Goal: Obtain resource: Download file/media

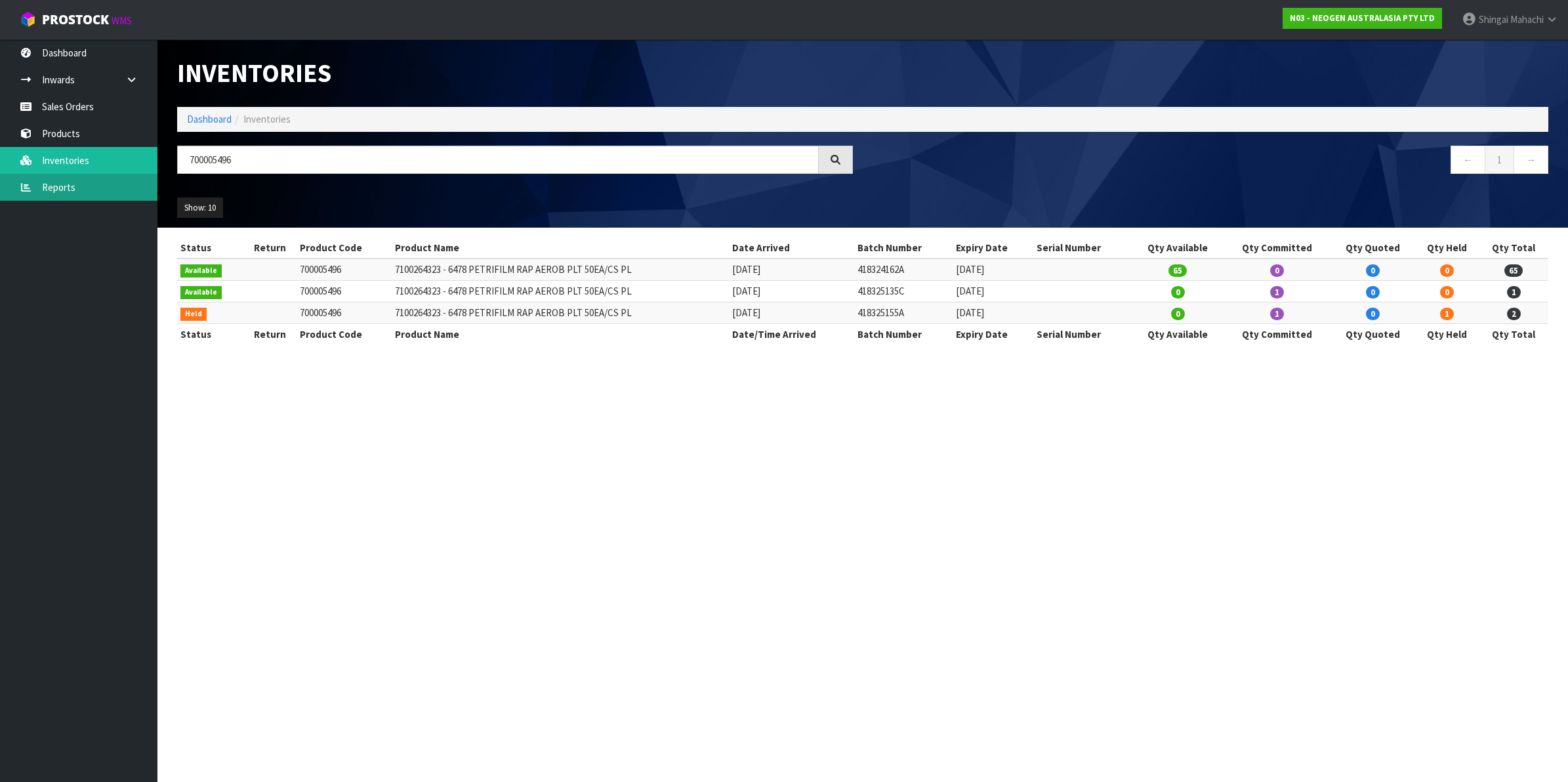
click at [59, 188] on link "Reports" at bounding box center [79, 187] width 157 height 27
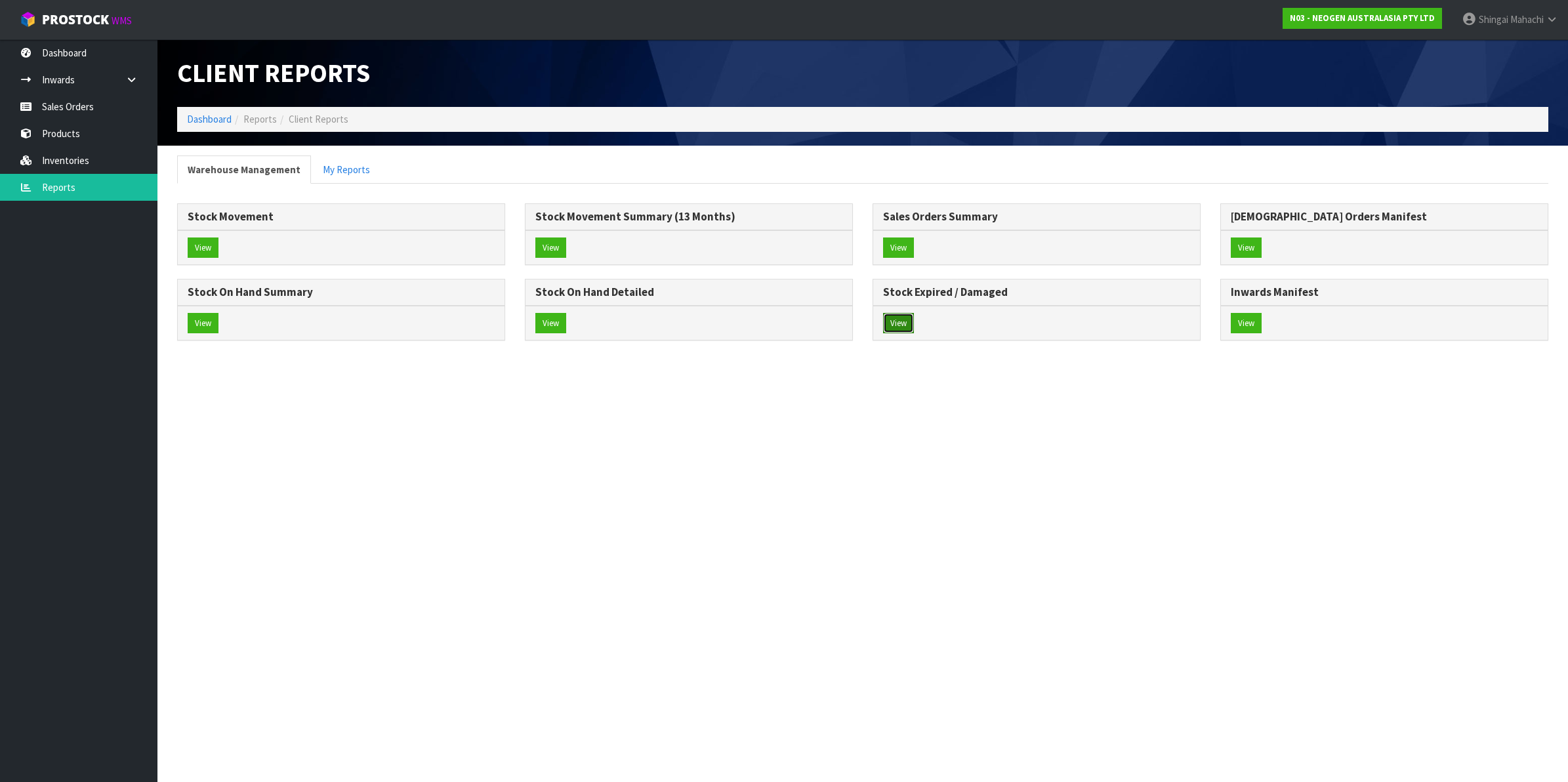
click at [889, 325] on button "View" at bounding box center [898, 323] width 31 height 21
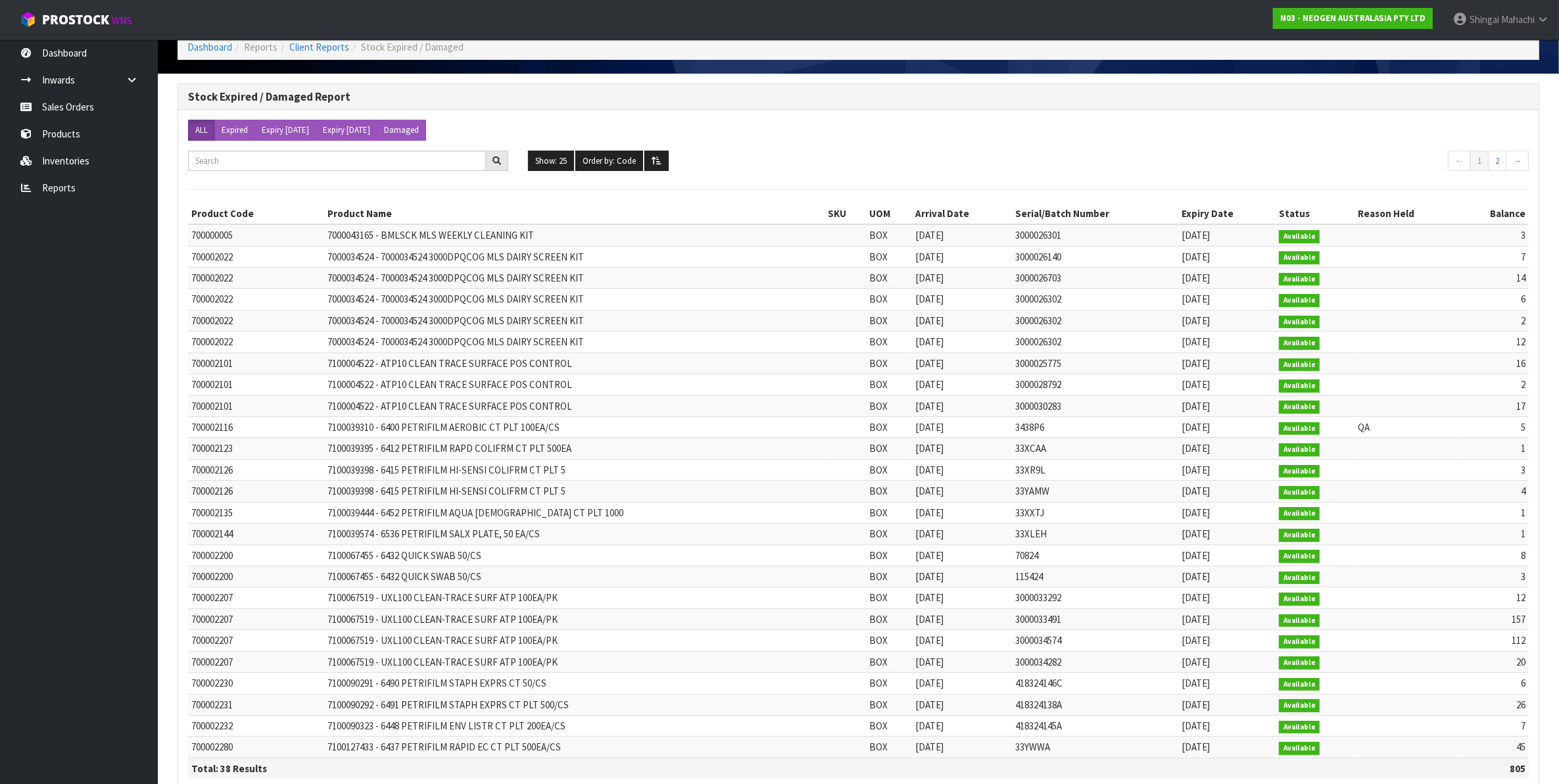
scroll to position [154, 0]
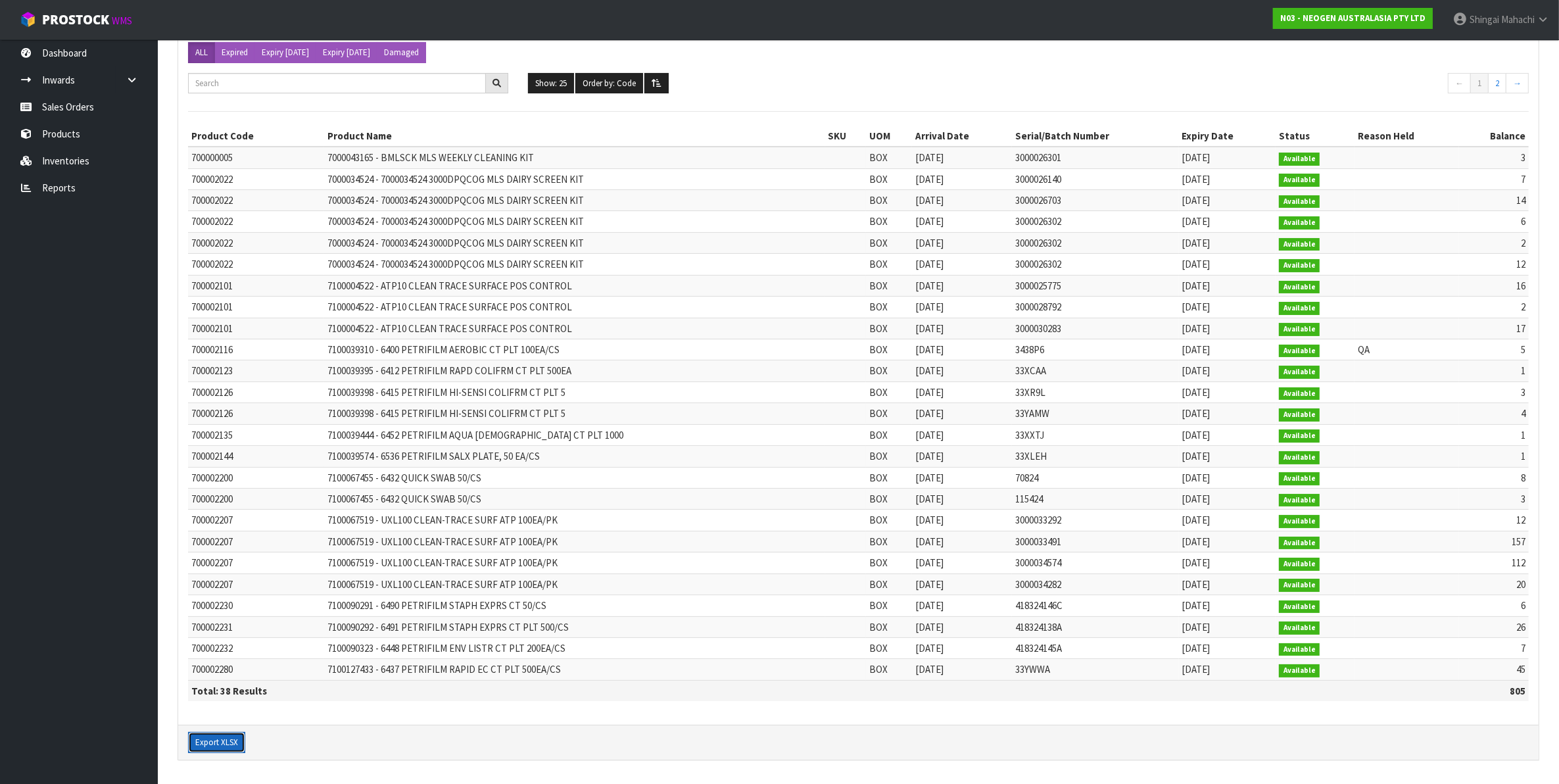
click at [216, 741] on button "Export XLSX" at bounding box center [217, 742] width 57 height 21
click at [1138, 81] on ul "Show: 25 5 10 25 50 100 ALL Order by: Code Code Balance" at bounding box center [858, 83] width 661 height 21
click at [73, 107] on link "Sales Orders" at bounding box center [79, 107] width 158 height 27
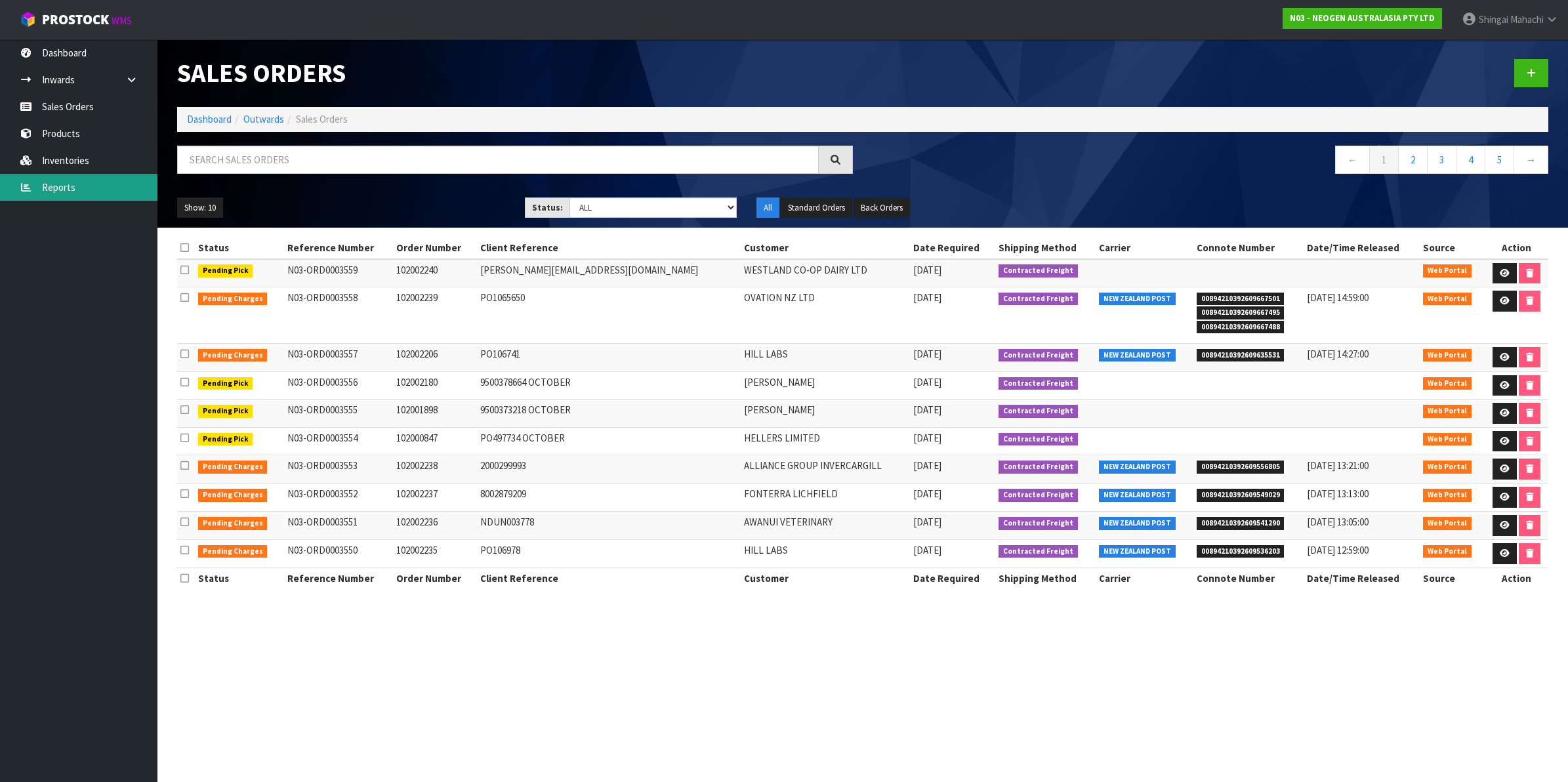
click at [77, 188] on link "Reports" at bounding box center [79, 187] width 157 height 27
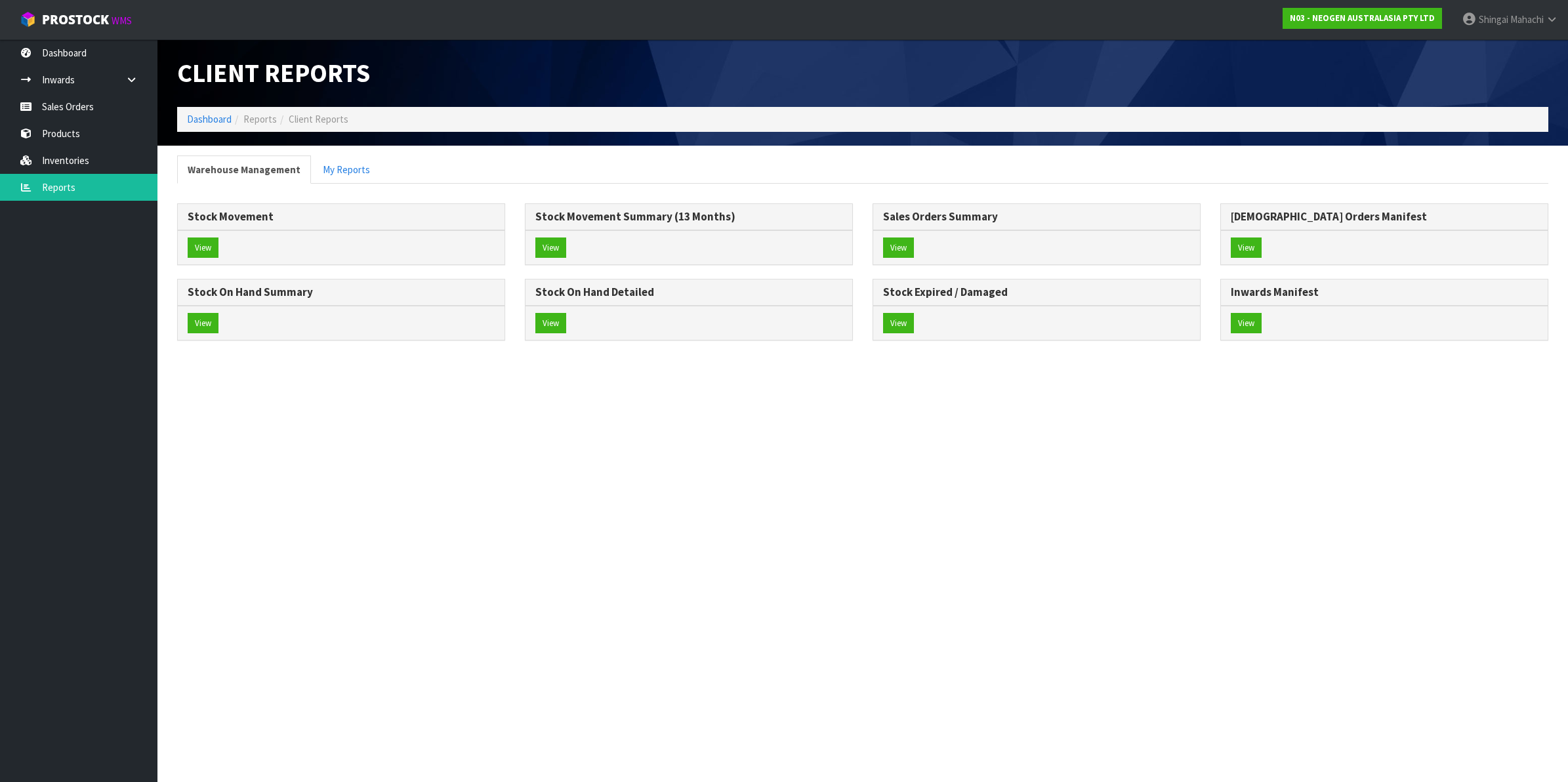
click at [954, 317] on div "View" at bounding box center [1036, 323] width 327 height 35
click at [907, 326] on button "View" at bounding box center [898, 323] width 31 height 21
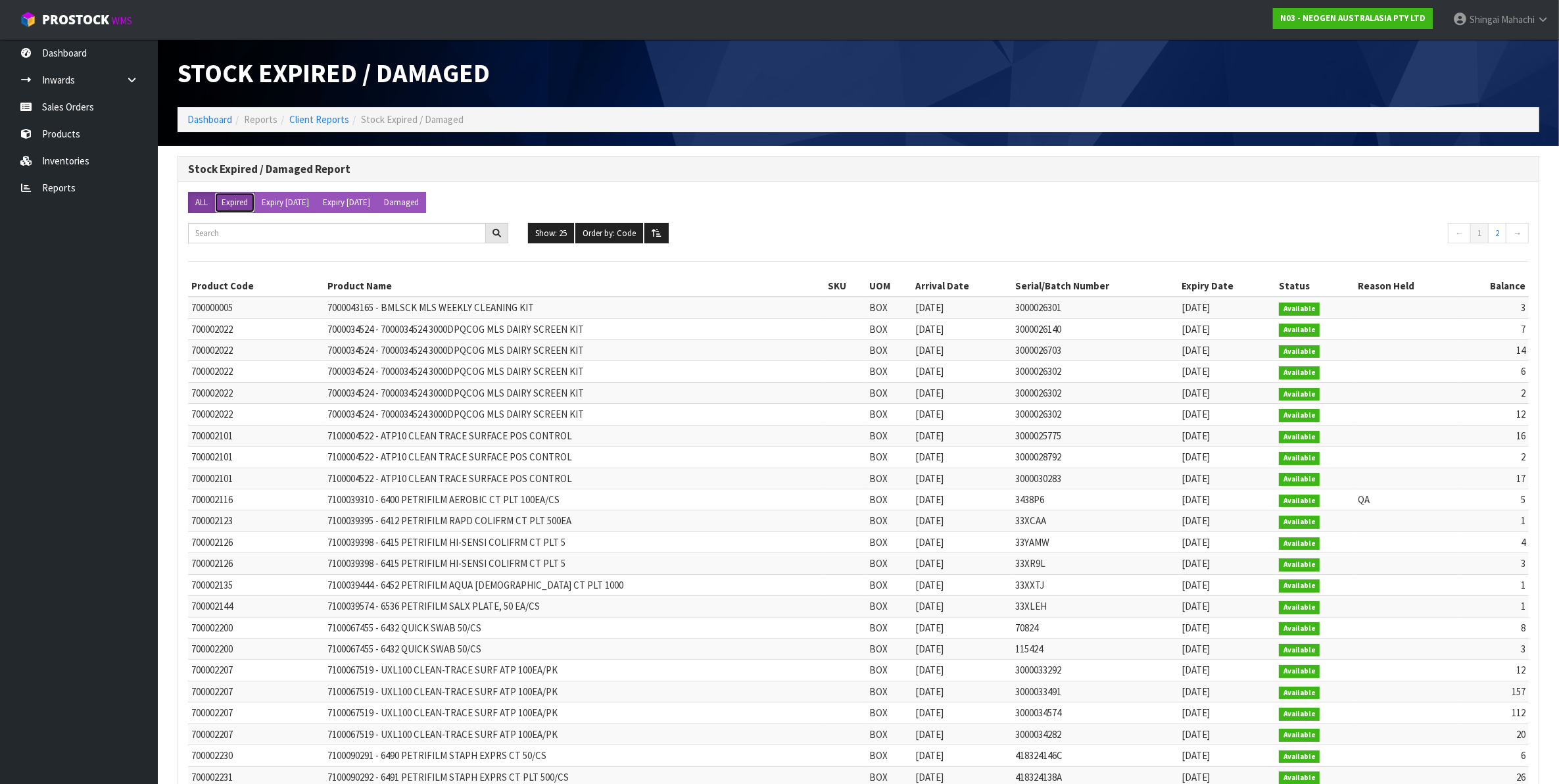
click at [244, 206] on button "Expired" at bounding box center [235, 202] width 41 height 21
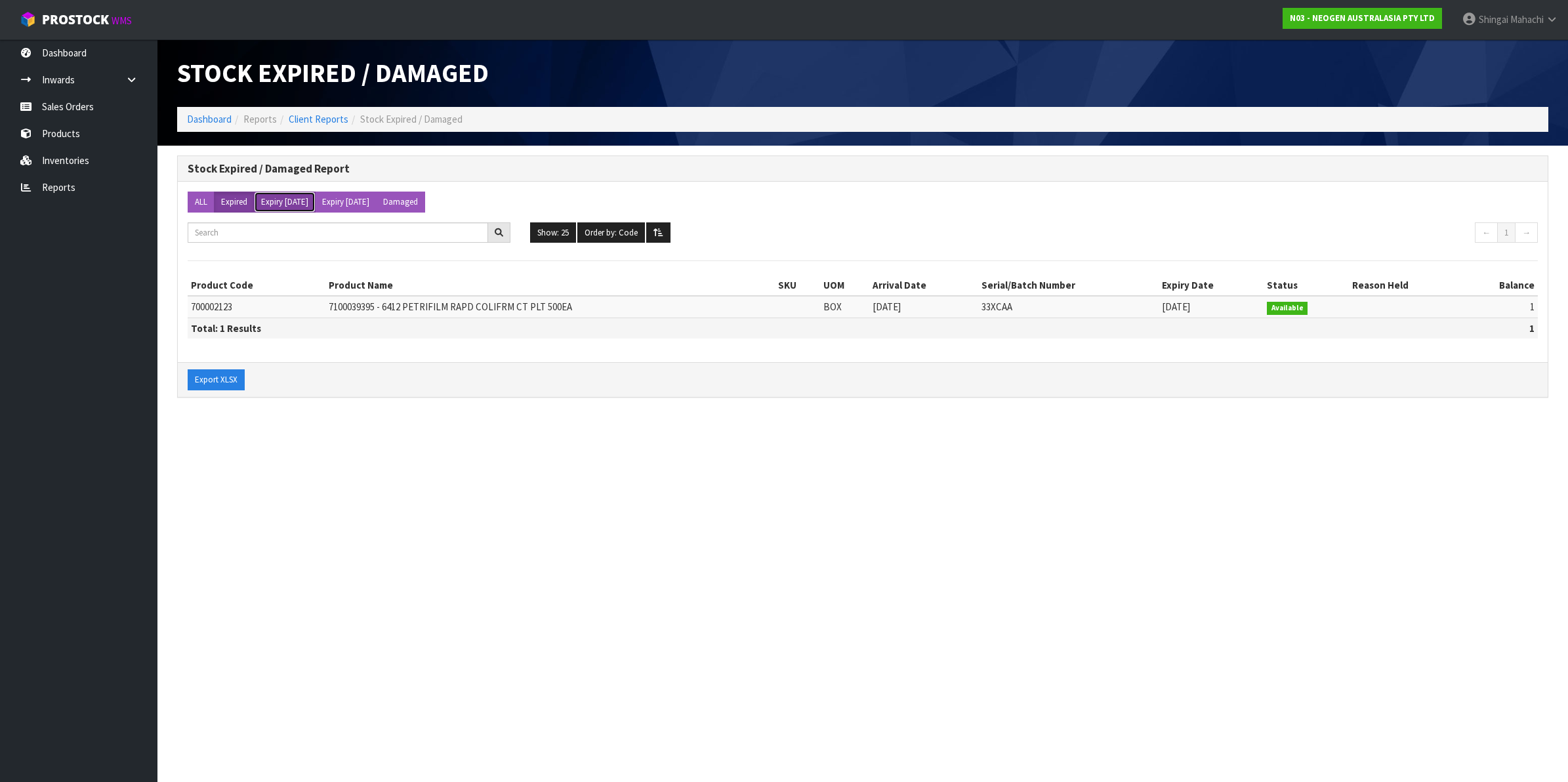
click at [293, 204] on button "Expiry [DATE]" at bounding box center [284, 202] width 61 height 21
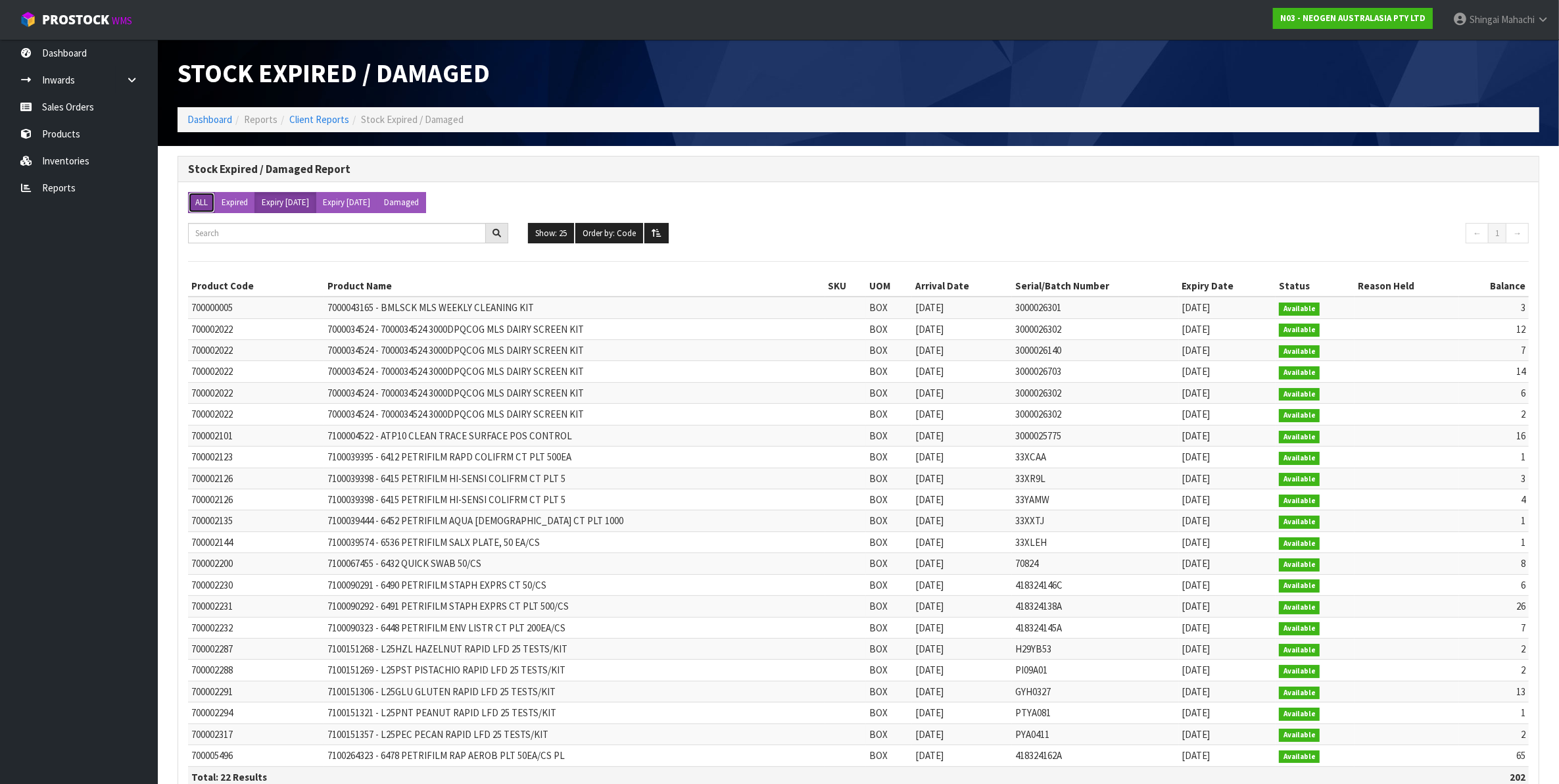
click at [206, 199] on button "ALL" at bounding box center [201, 202] width 27 height 21
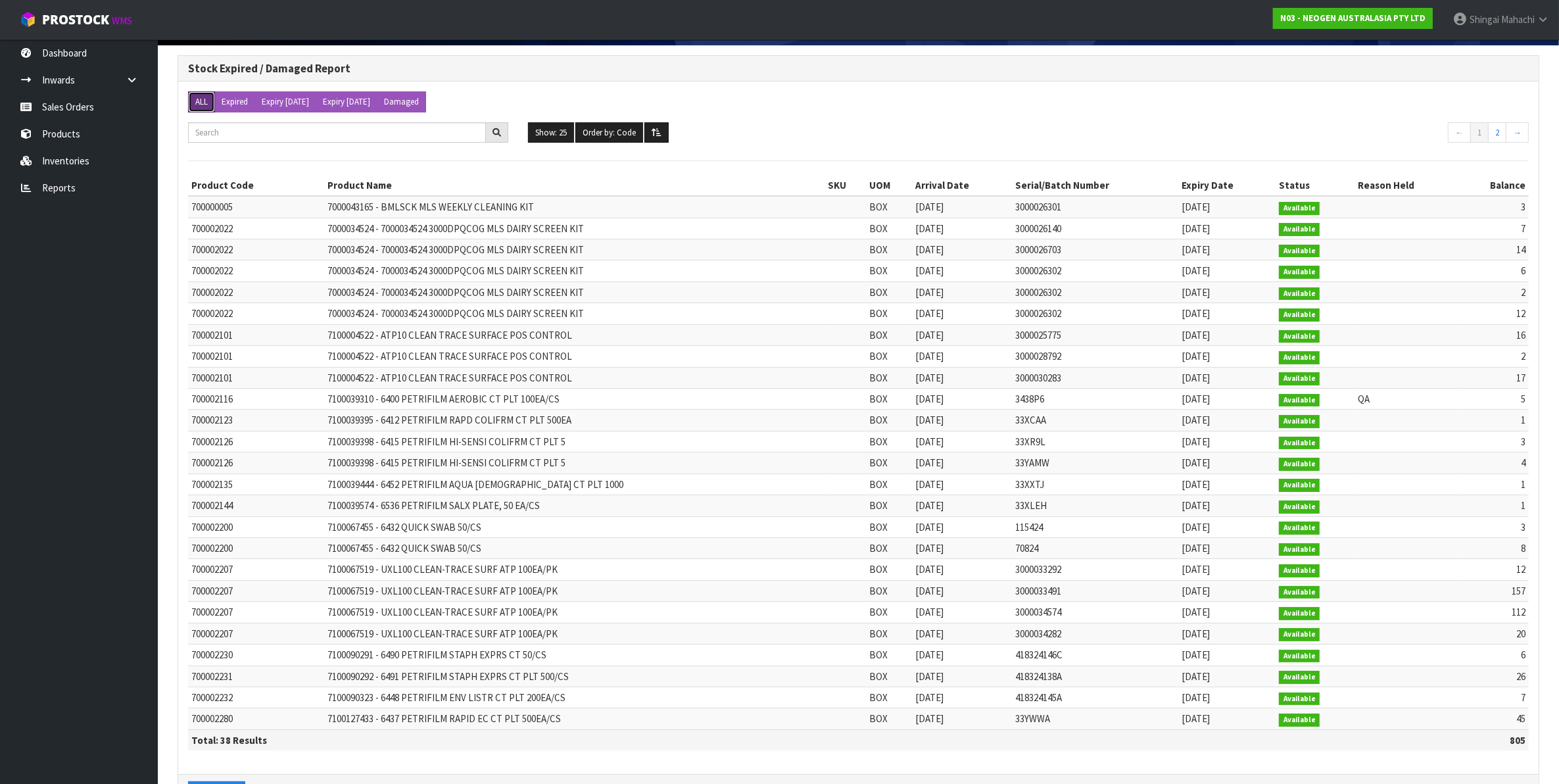
scroll to position [73, 0]
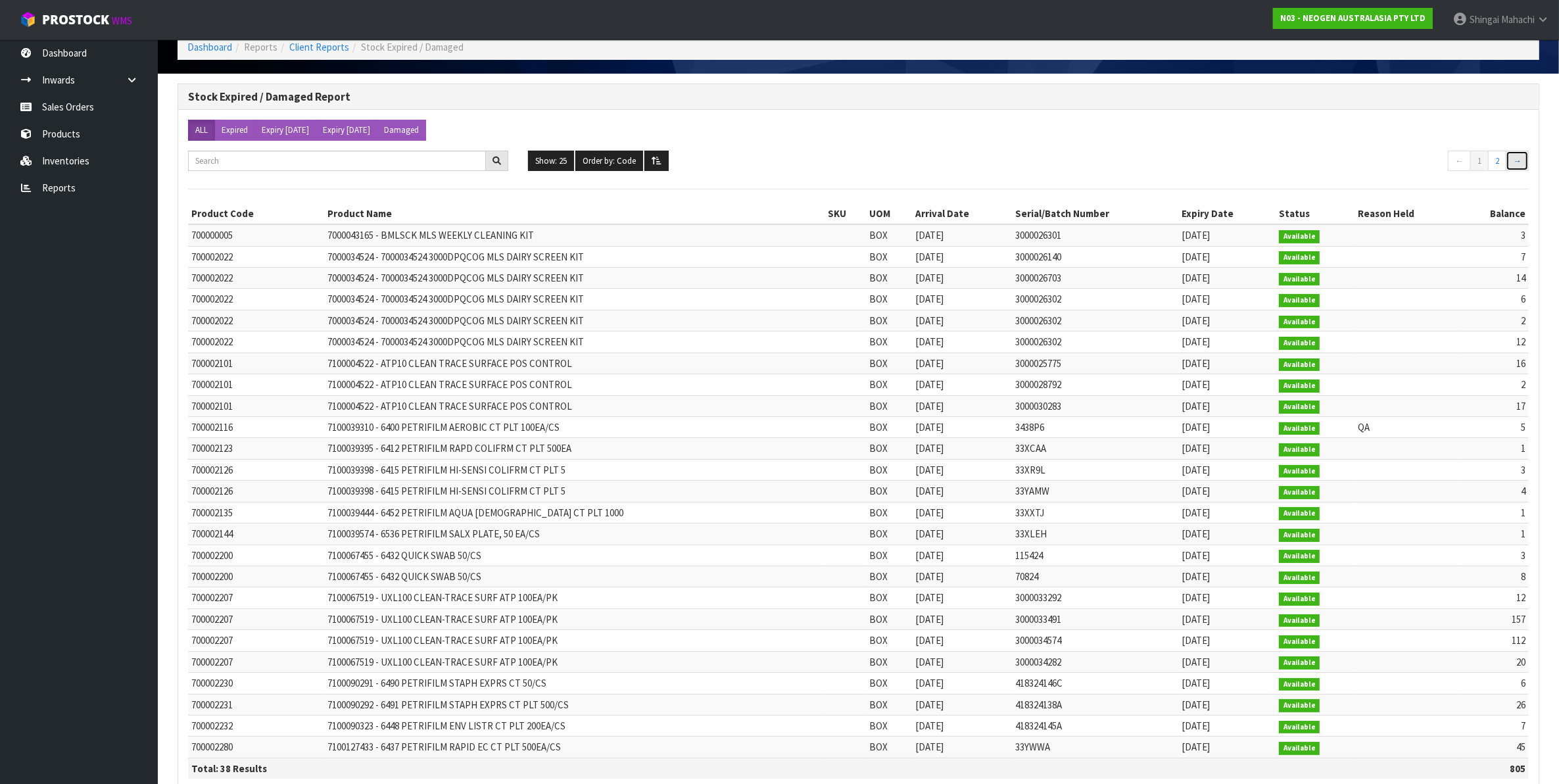
click at [1522, 162] on link "→" at bounding box center [1517, 161] width 23 height 21
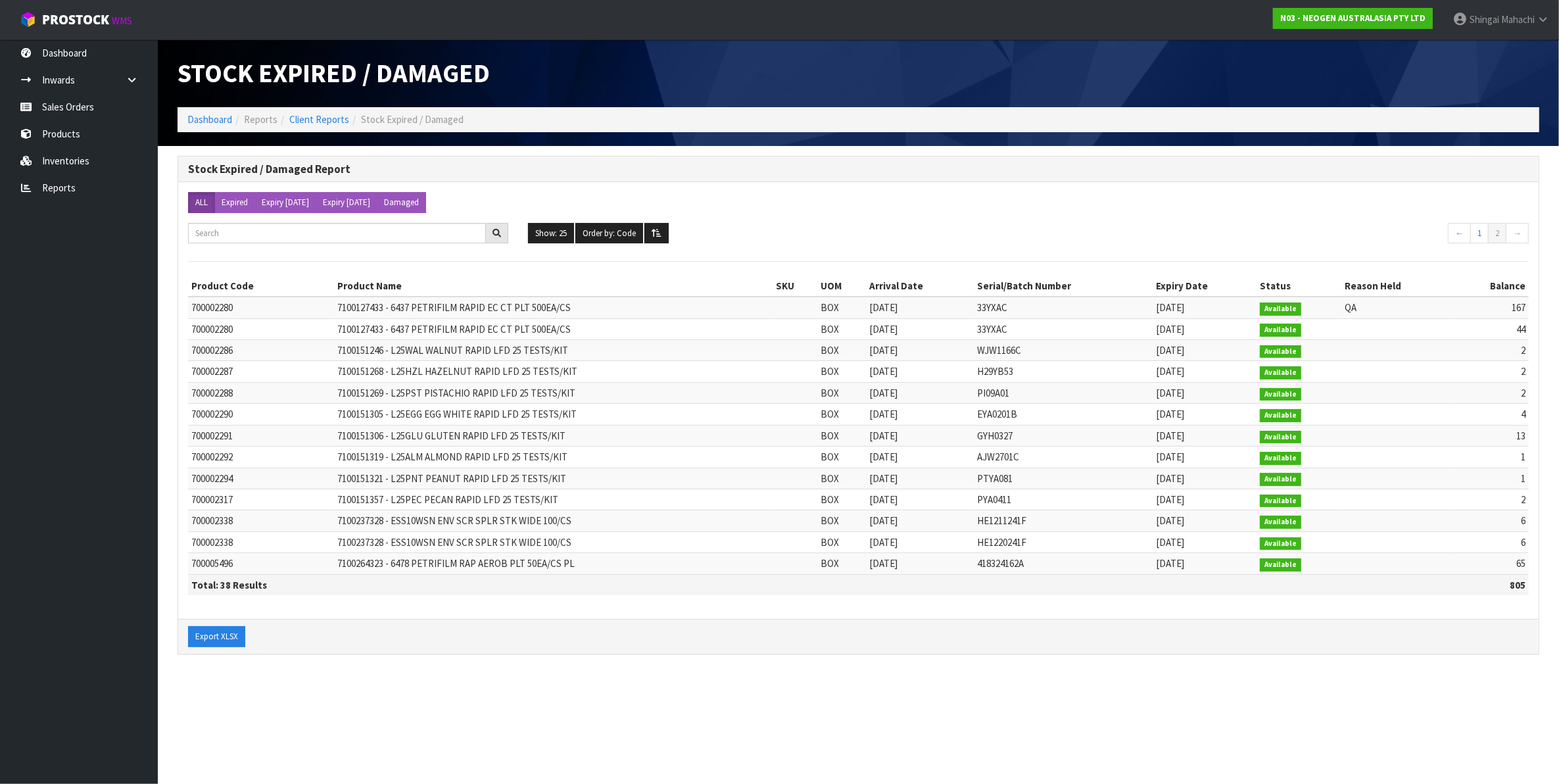
scroll to position [0, 0]
click at [1490, 234] on link "1" at bounding box center [1492, 233] width 19 height 21
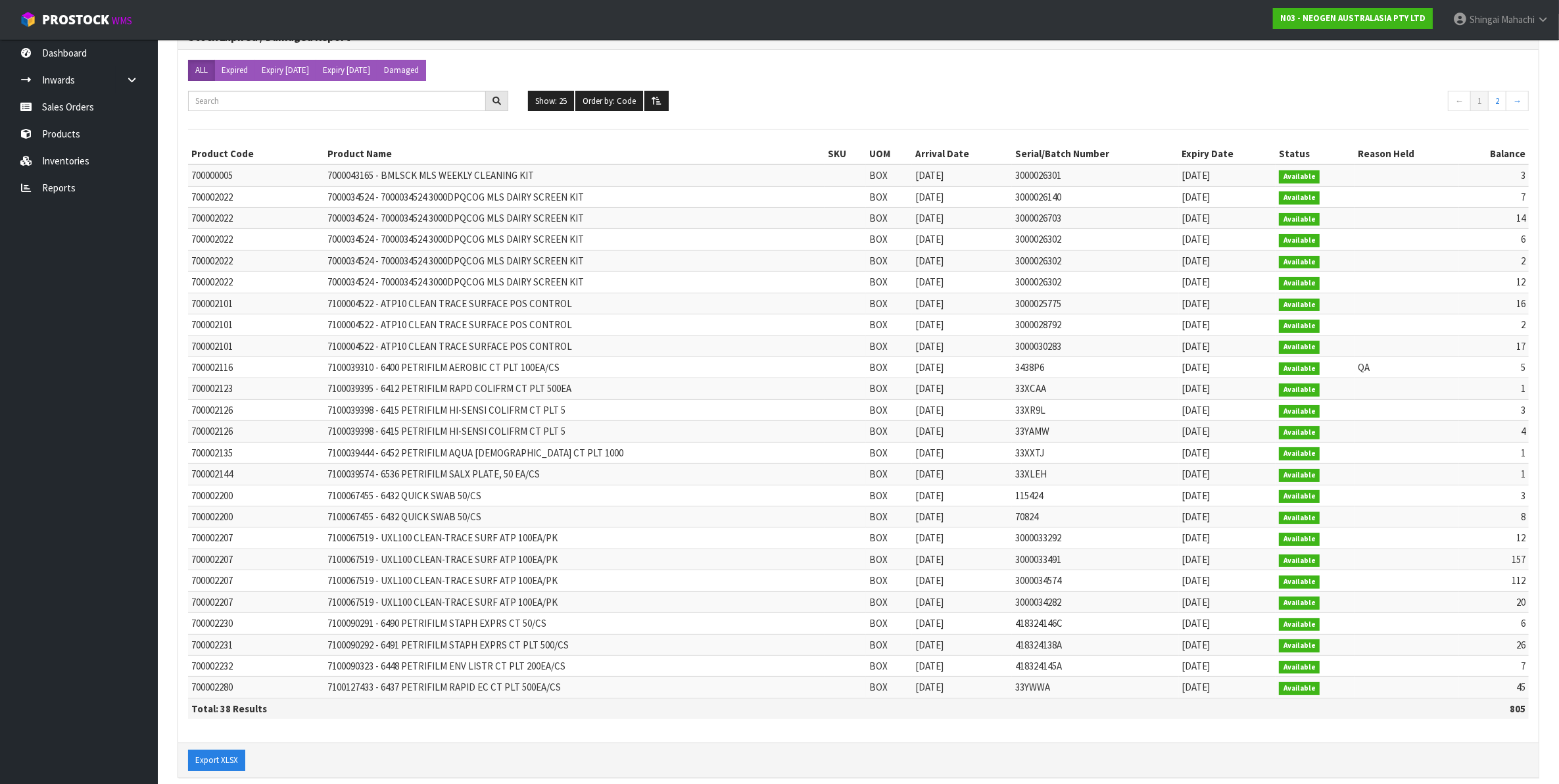
scroll to position [154, 0]
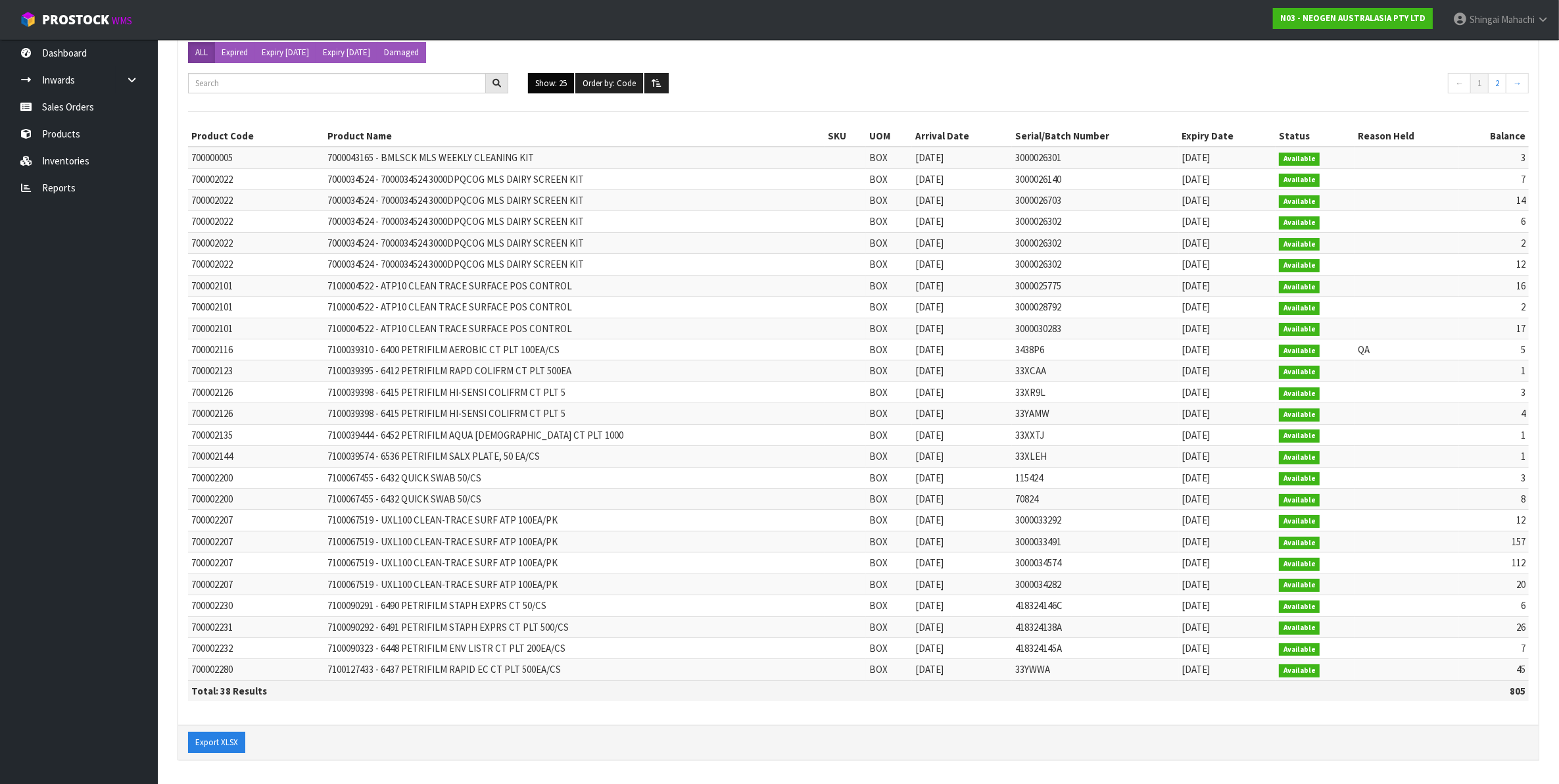
click at [558, 78] on button "Show: 25" at bounding box center [551, 83] width 46 height 21
click at [557, 195] on link "ALL" at bounding box center [581, 198] width 104 height 18
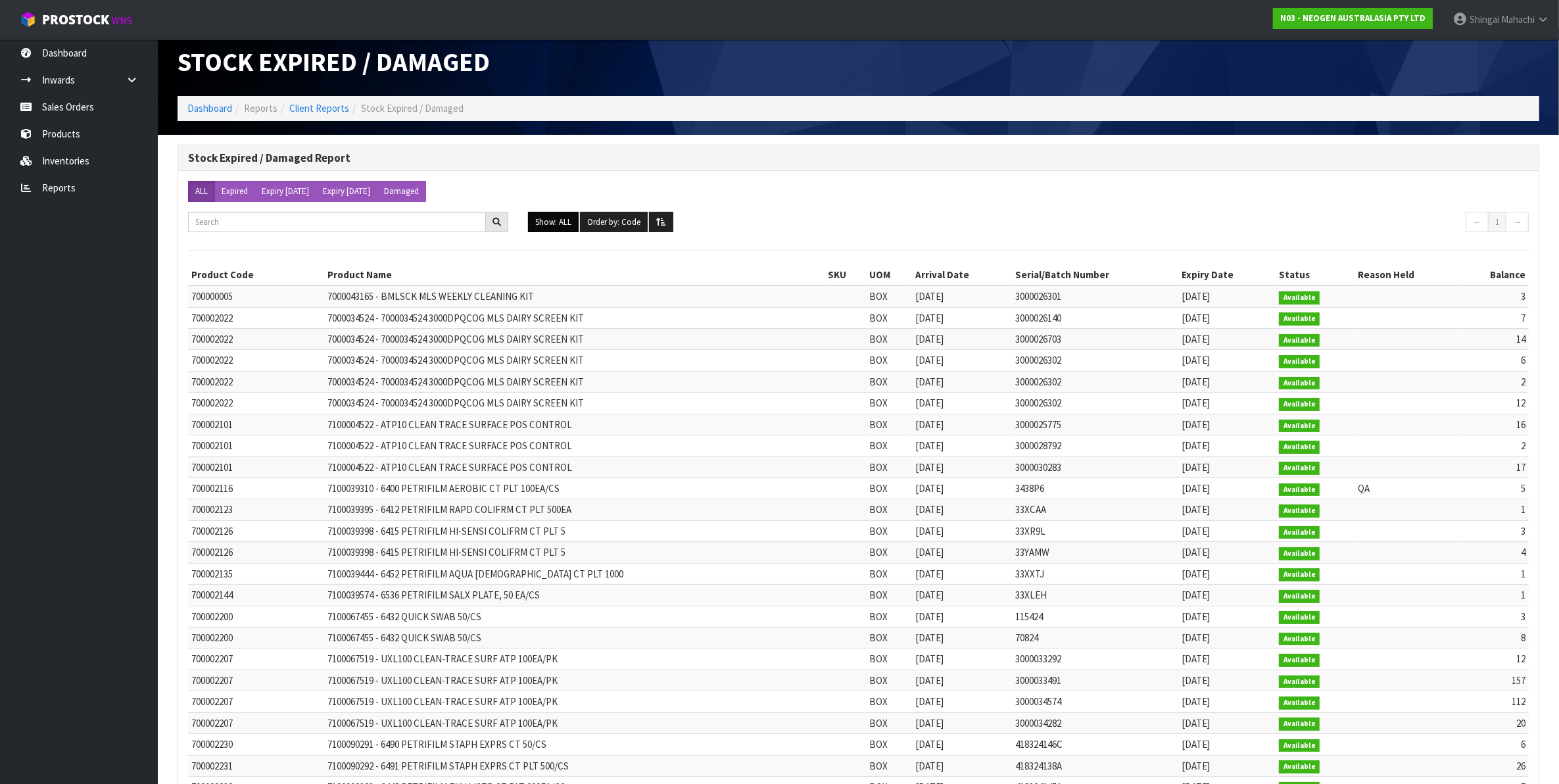
scroll to position [0, 0]
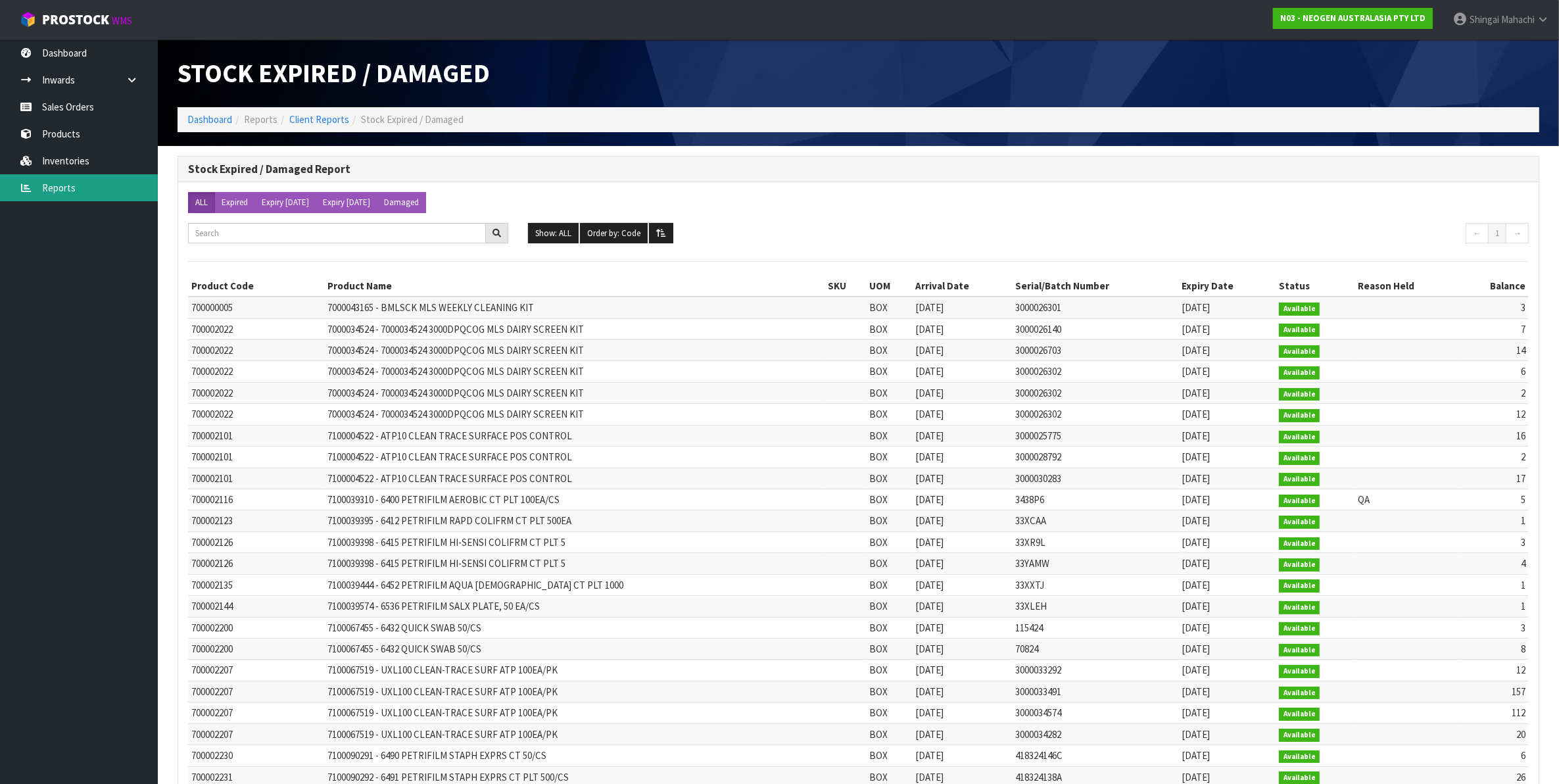
click at [60, 182] on link "Reports" at bounding box center [79, 188] width 158 height 27
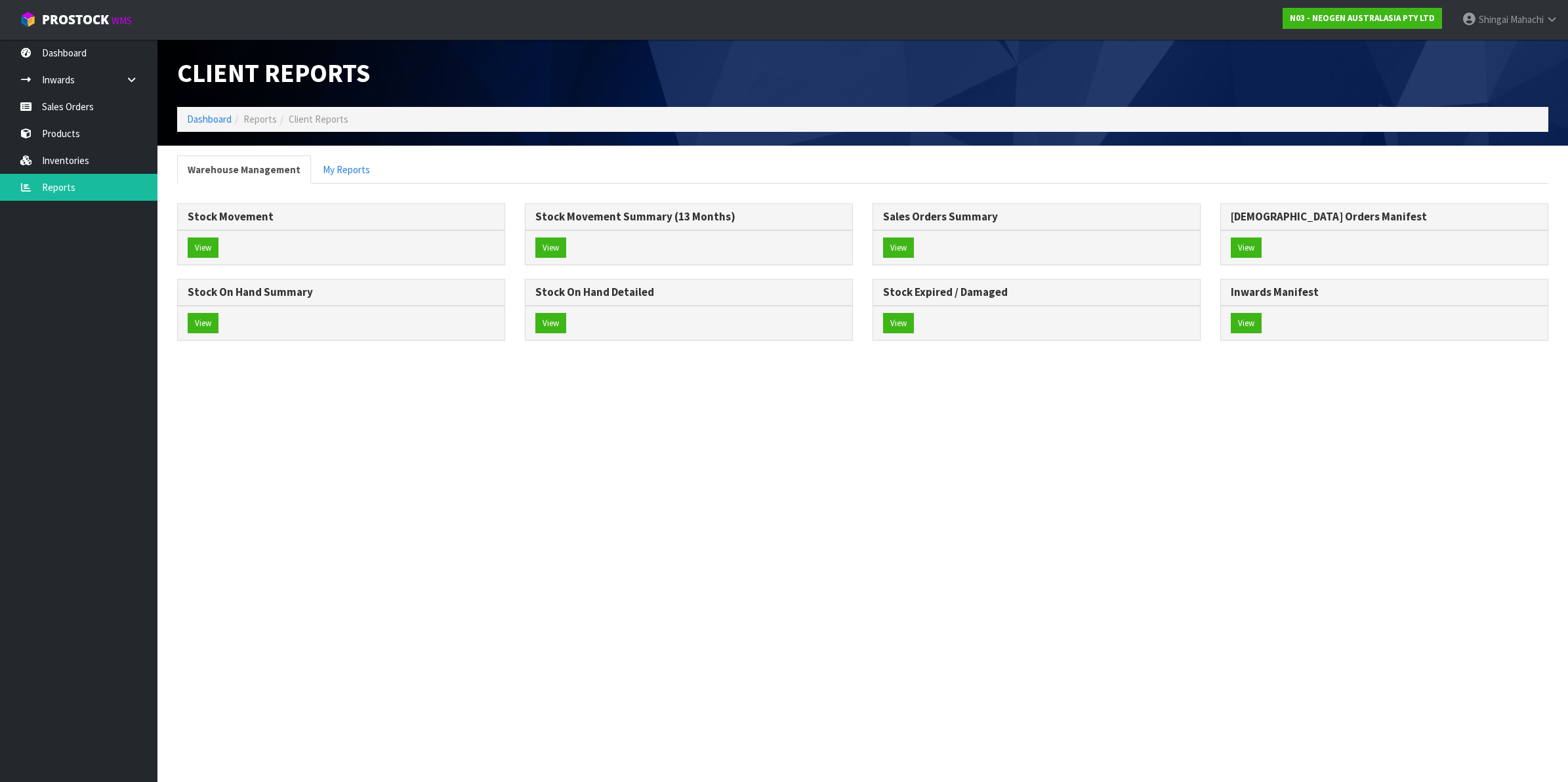
click at [608, 306] on div "Stock On Hand Detailed" at bounding box center [688, 293] width 327 height 26
click at [561, 333] on button "View" at bounding box center [550, 323] width 31 height 21
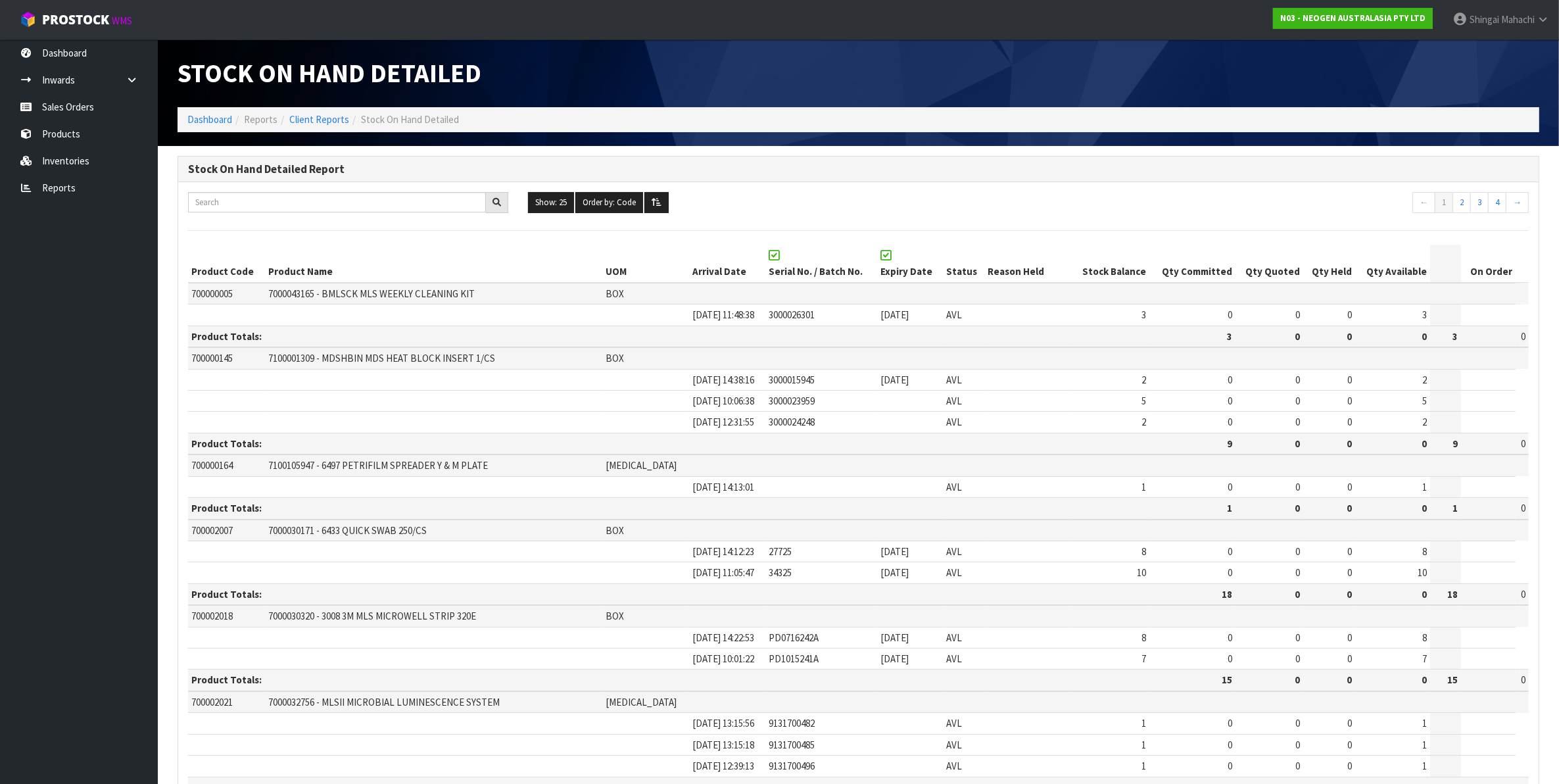
click at [410, 115] on span "Stock On Hand Detailed" at bounding box center [410, 119] width 98 height 12
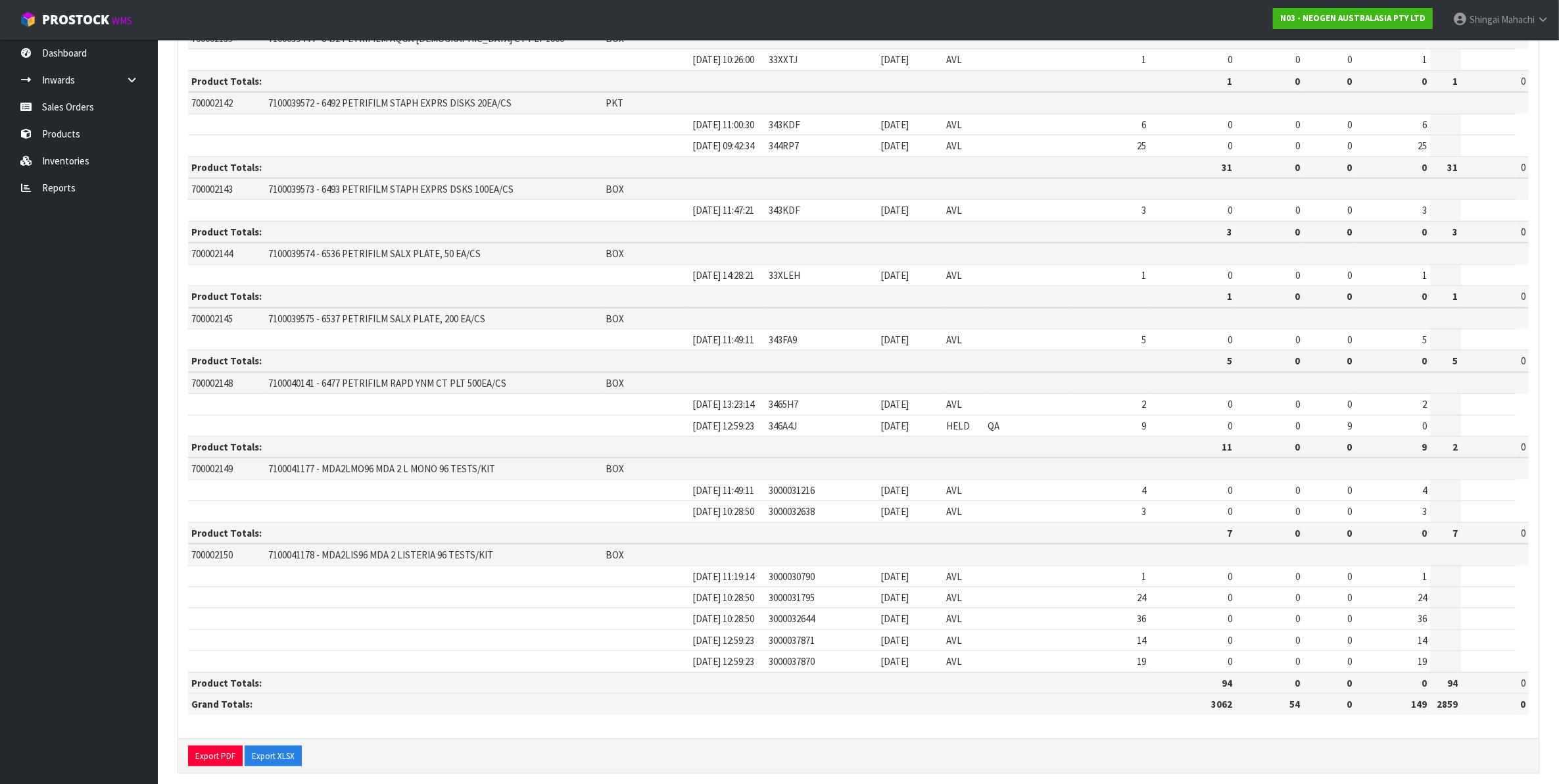
scroll to position [2009, 0]
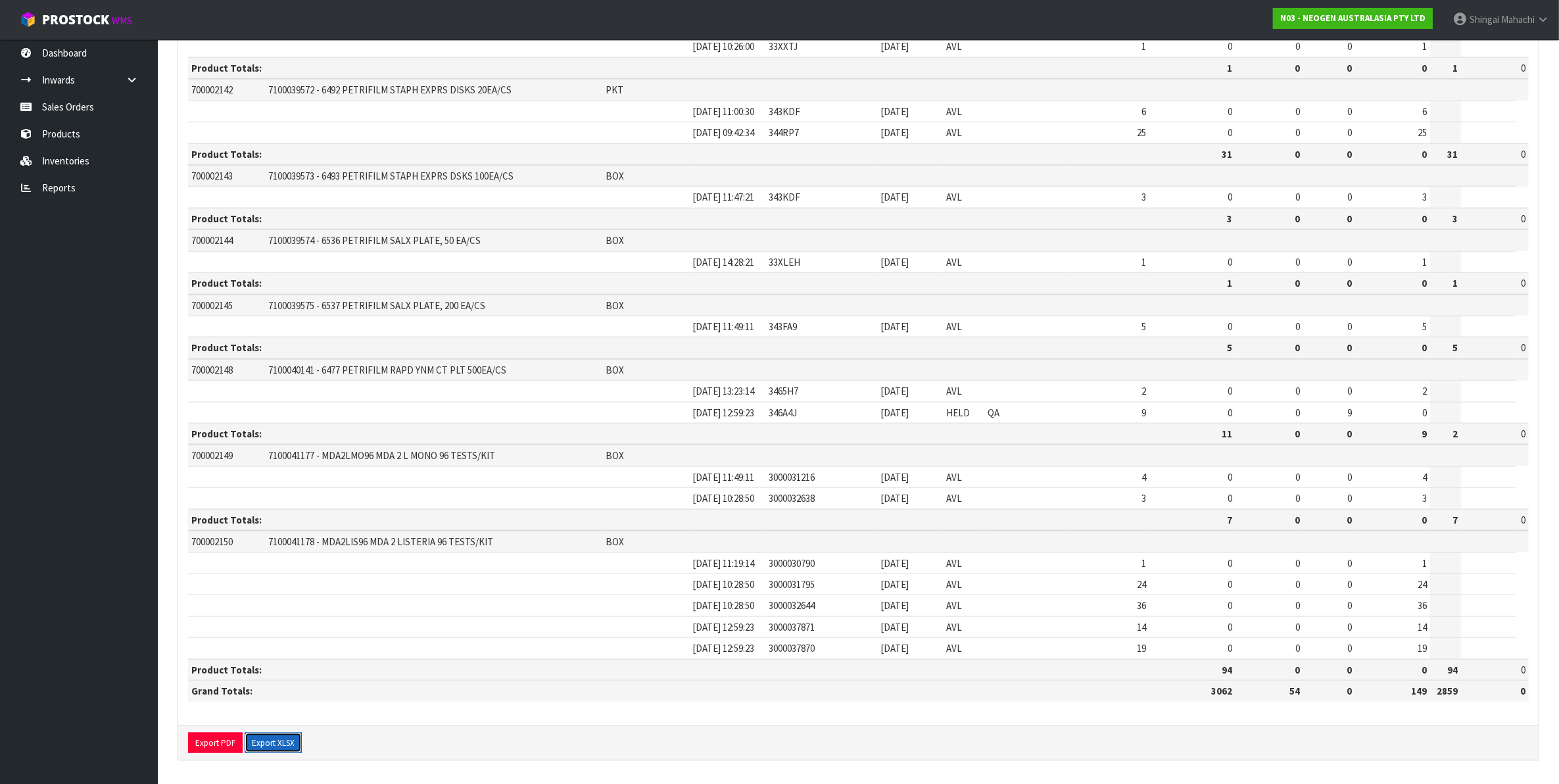
click at [257, 746] on button "Export XLSX" at bounding box center [273, 743] width 57 height 21
click at [1043, 15] on nav "Toggle navigation ProStock WMS N03 - NEOGEN AUSTRALASIA PTY LTD [PERSON_NAME] L…" at bounding box center [779, 20] width 1559 height 40
click at [62, 102] on link "Sales Orders" at bounding box center [79, 107] width 158 height 27
